Goal: Task Accomplishment & Management: Complete application form

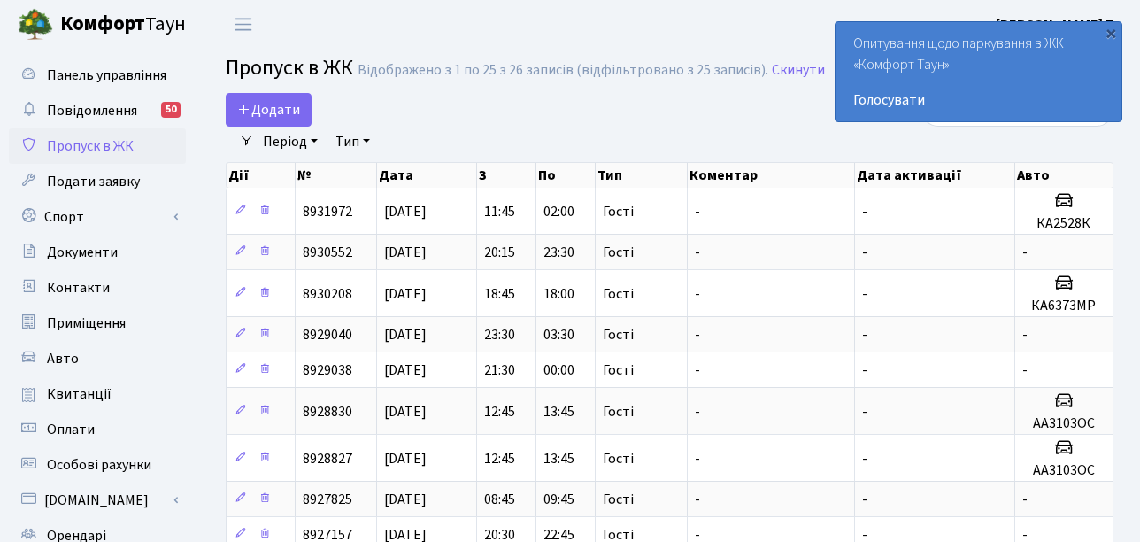
select select "25"
drag, startPoint x: 0, startPoint y: 0, endPoint x: 273, endPoint y: 117, distance: 296.7
click at [273, 117] on span "Додати" at bounding box center [268, 109] width 63 height 19
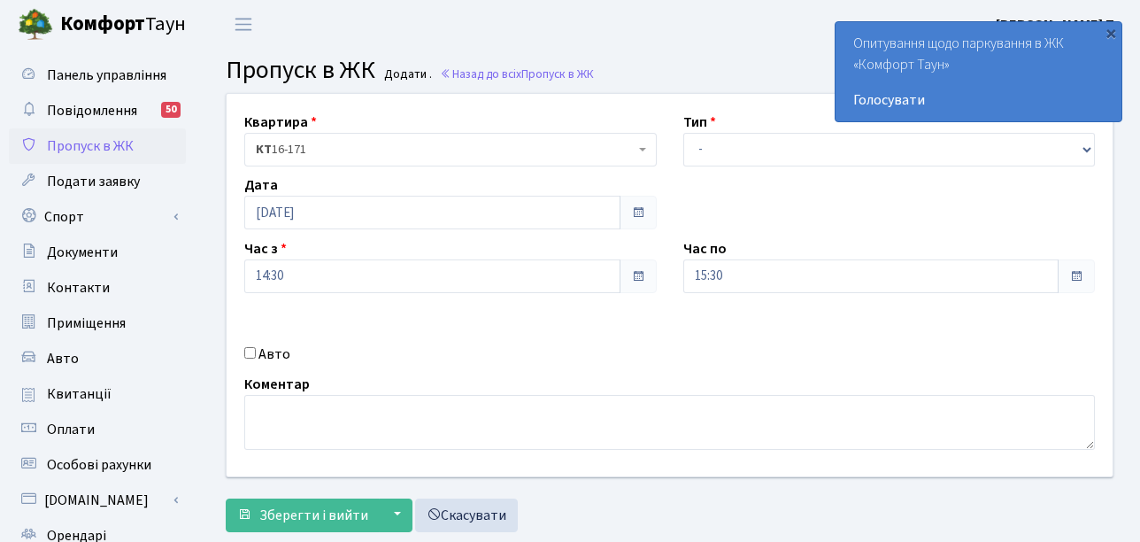
click at [748, 166] on div "Квартира <b>КТ</b>&nbsp;&nbsp;&nbsp;&nbsp;16-171 КТ 16-171 Тип - Доставка Таксі…" at bounding box center [669, 285] width 913 height 383
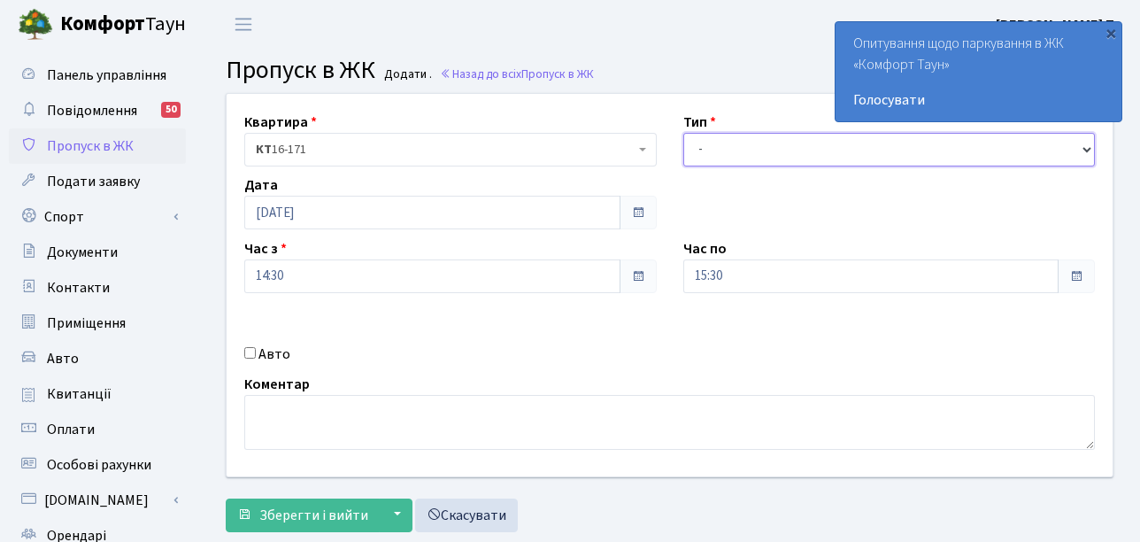
click at [737, 141] on select "- Доставка Таксі Гості Сервіс" at bounding box center [890, 150] width 413 height 34
select select "3"
click at [684, 133] on select "- Доставка Таксі Гості Сервіс" at bounding box center [890, 150] width 413 height 34
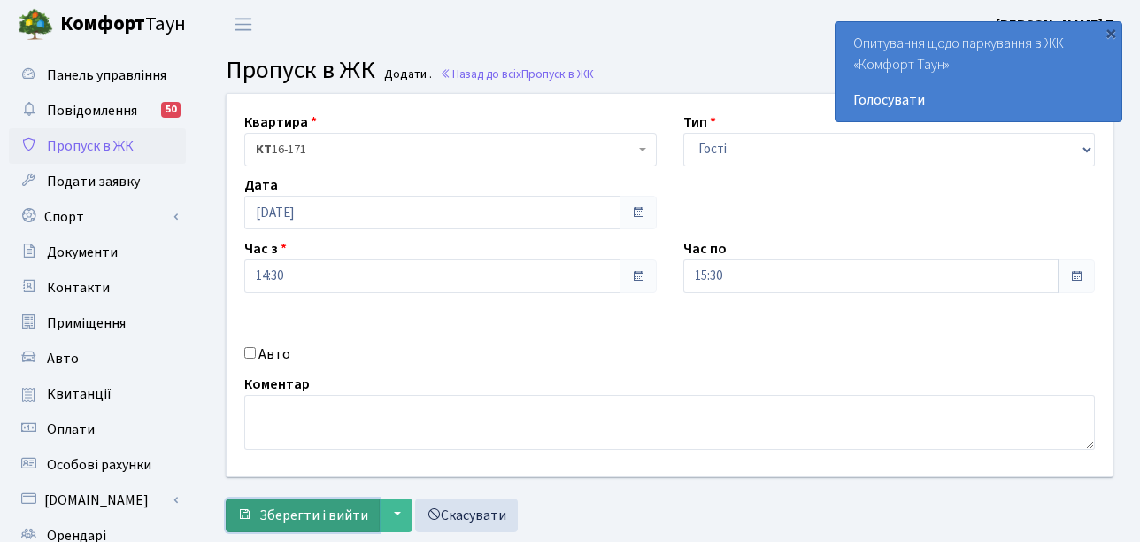
click at [312, 508] on span "Зберегти і вийти" at bounding box center [313, 515] width 109 height 19
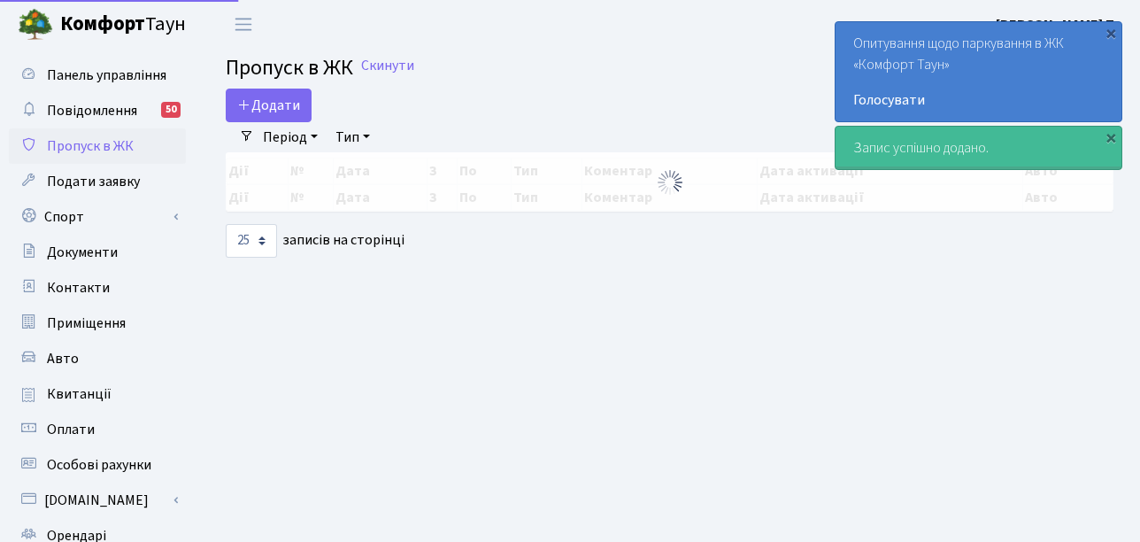
select select "25"
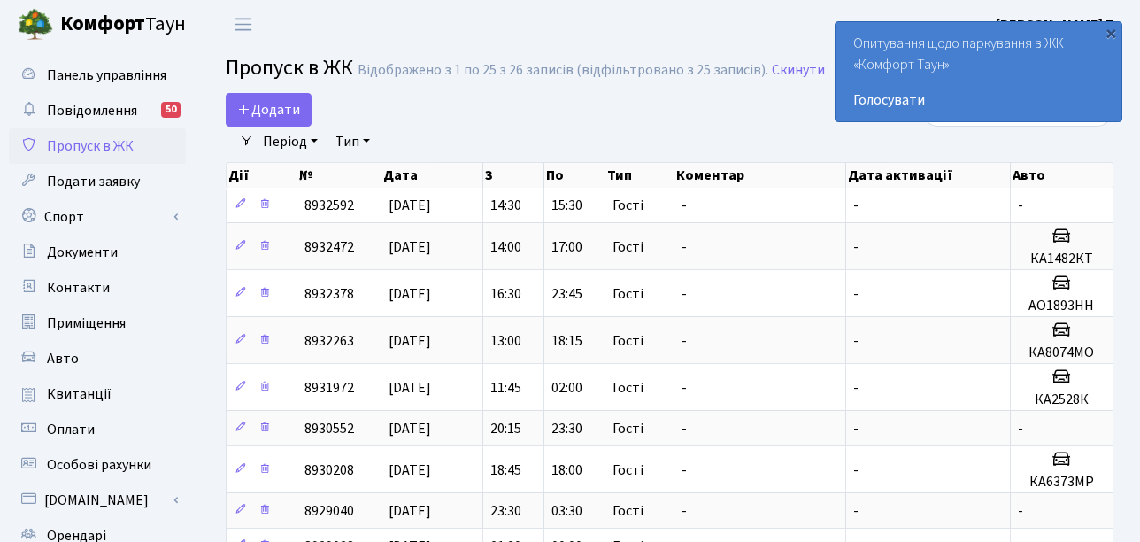
drag, startPoint x: 166, startPoint y: 126, endPoint x: 675, endPoint y: 110, distance: 508.5
click at [675, 110] on div "Додати" at bounding box center [517, 110] width 583 height 34
